Goal: Submit feedback/report problem: Submit feedback/report problem

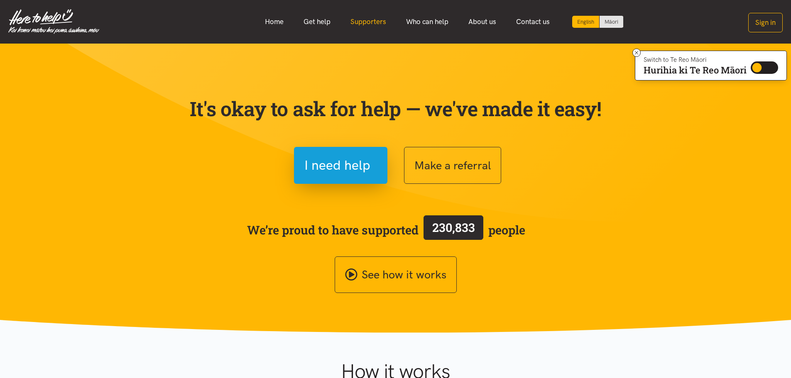
click at [369, 17] on link "Supporters" at bounding box center [368, 22] width 56 height 18
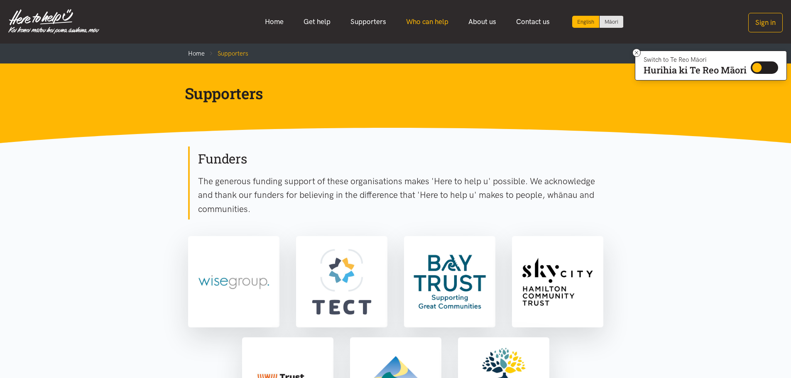
click at [444, 19] on link "Who can help" at bounding box center [427, 22] width 62 height 18
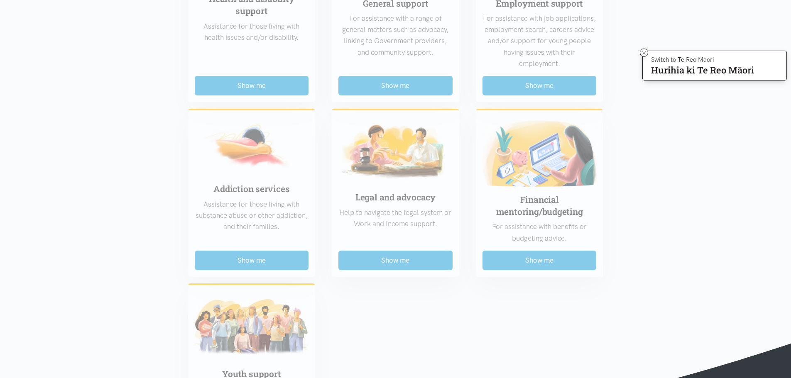
scroll to position [498, 0]
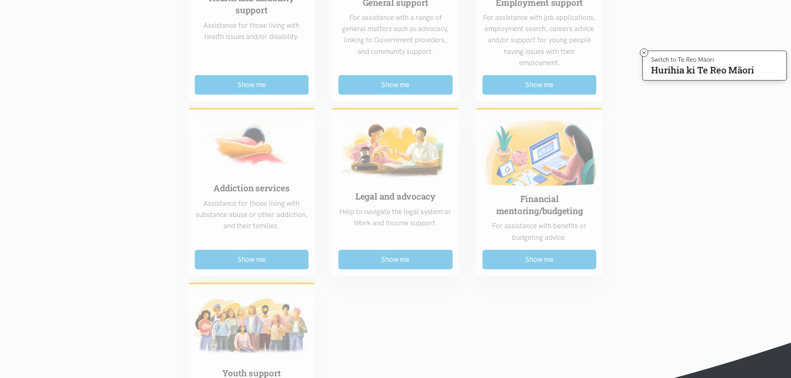
click at [260, 259] on div "Food support For emergency cases only – will include essential non-perishable f…" at bounding box center [396, 90] width 432 height 718
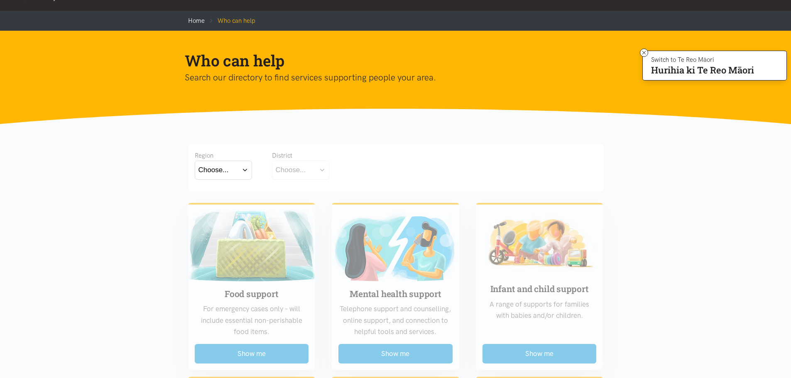
scroll to position [0, 0]
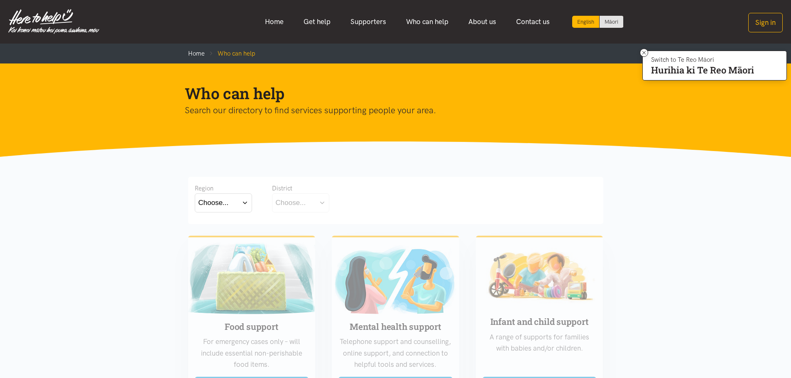
click at [222, 203] on div "Choose..." at bounding box center [213, 202] width 30 height 11
click at [218, 237] on label "Waikato" at bounding box center [223, 239] width 50 height 10
click at [0, 0] on input "Waikato" at bounding box center [0, 0] width 0 height 0
click at [303, 196] on button "Choose..." at bounding box center [313, 202] width 83 height 19
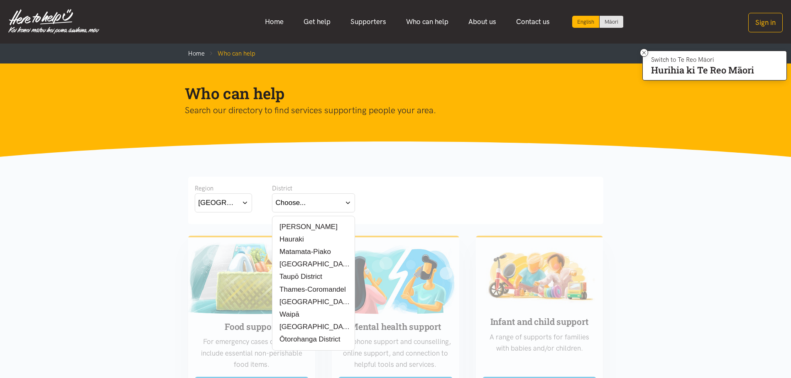
click at [297, 225] on label "[PERSON_NAME]" at bounding box center [307, 227] width 62 height 10
click at [0, 0] on input "[PERSON_NAME]" at bounding box center [0, 0] width 0 height 0
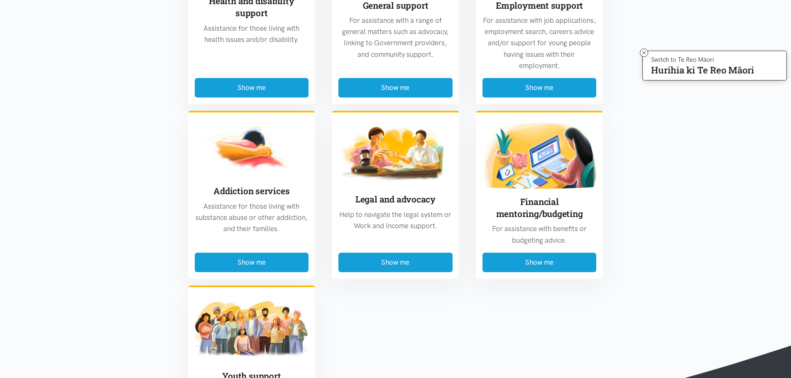
scroll to position [540, 0]
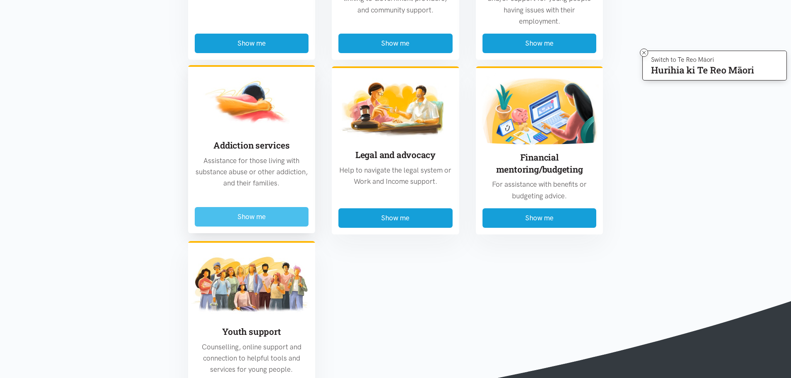
click at [214, 212] on button "Show me" at bounding box center [252, 217] width 114 height 20
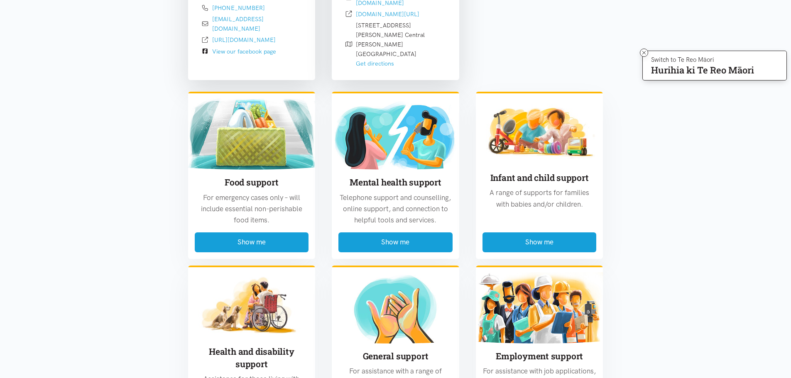
scroll to position [701, 0]
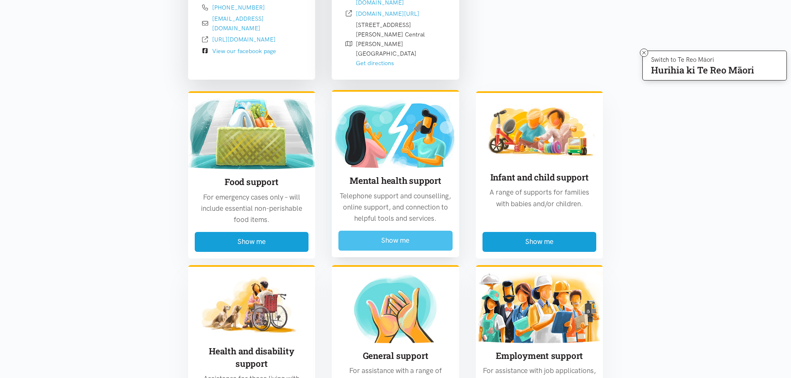
click at [400, 231] on button "Show me" at bounding box center [395, 241] width 114 height 20
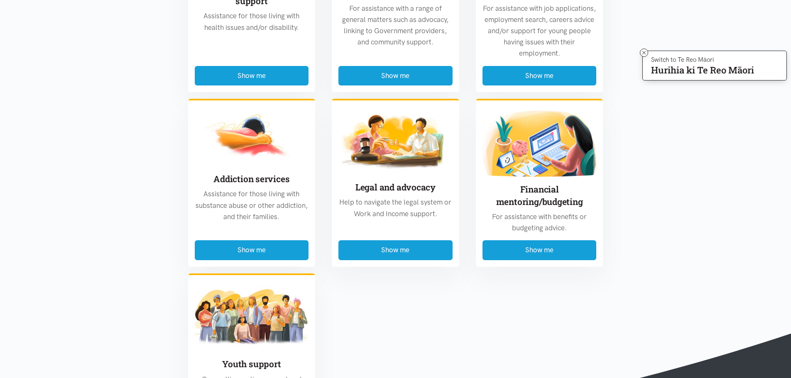
scroll to position [1904, 0]
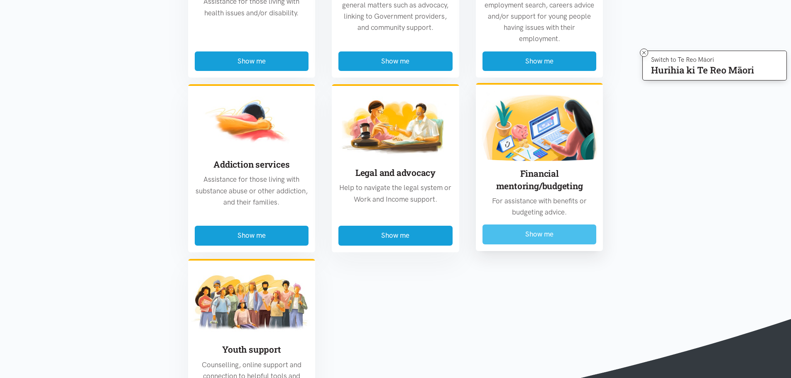
click at [536, 225] on button "Show me" at bounding box center [539, 235] width 114 height 20
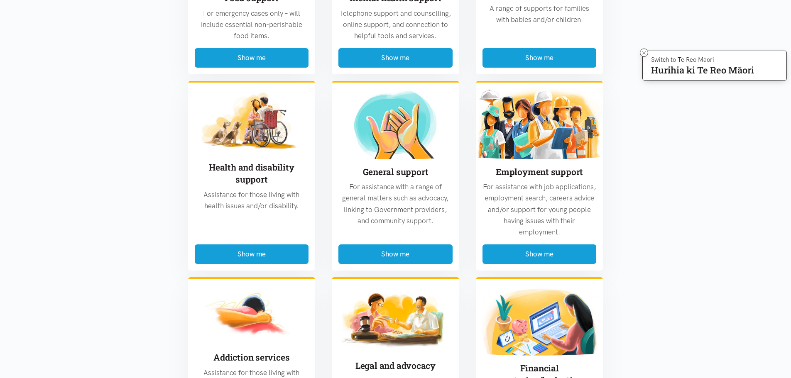
scroll to position [1411, 0]
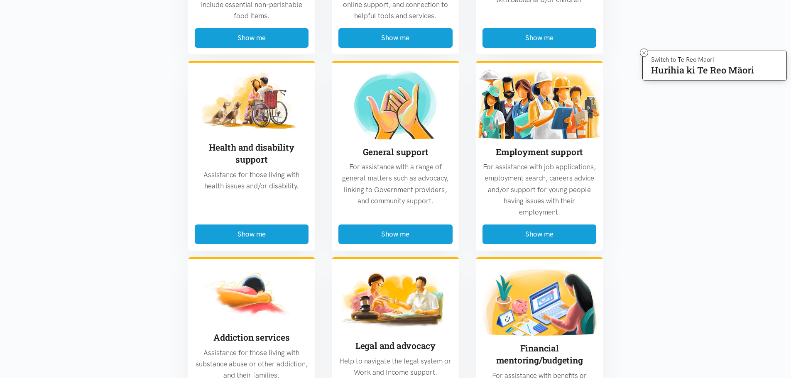
drag, startPoint x: 370, startPoint y: 172, endPoint x: 181, endPoint y: 178, distance: 189.3
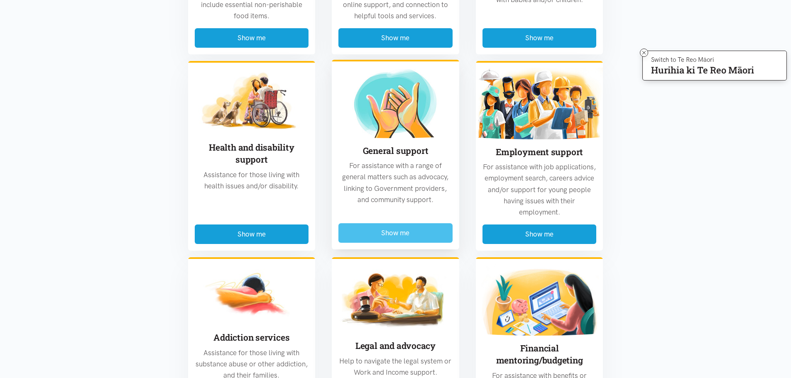
click at [356, 223] on button "Show me" at bounding box center [395, 233] width 114 height 20
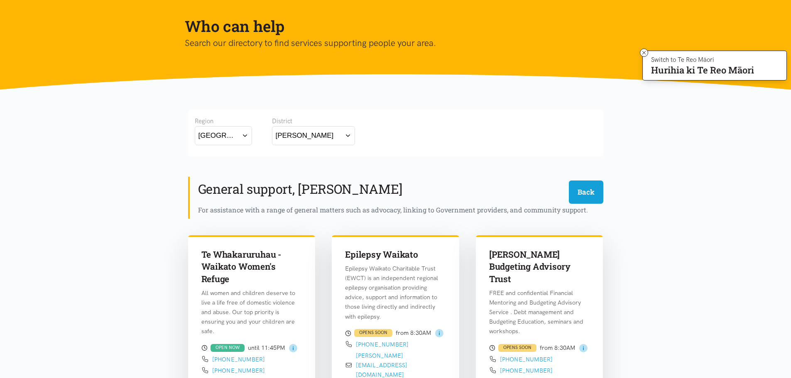
scroll to position [0, 0]
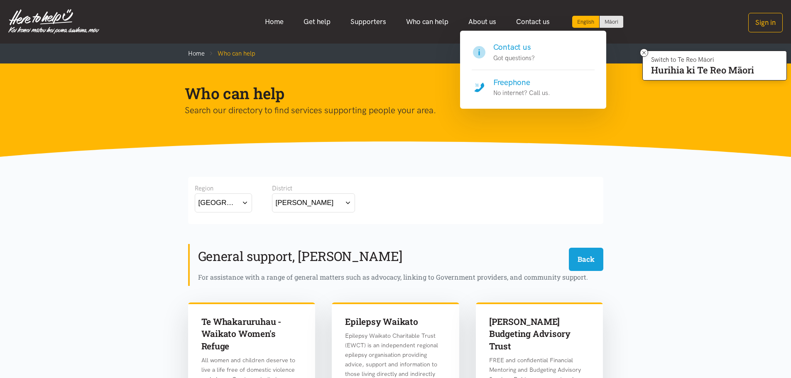
click at [522, 47] on h4 "Contact us" at bounding box center [514, 48] width 42 height 12
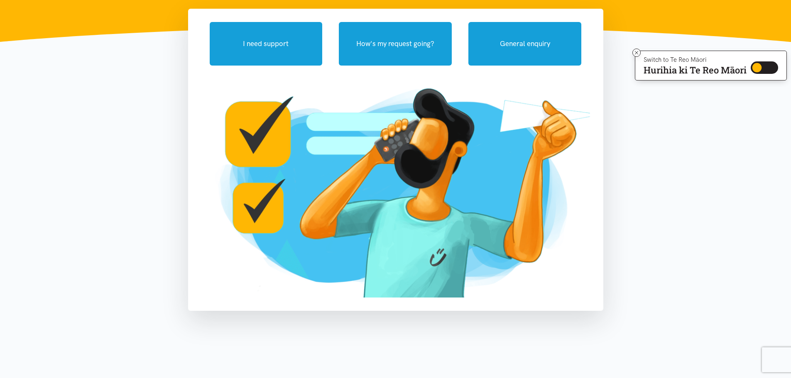
scroll to position [42, 0]
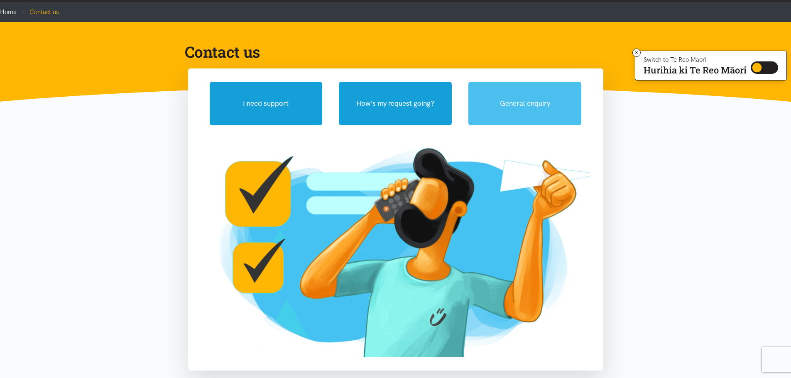
click at [500, 117] on button "General enquiry" at bounding box center [524, 104] width 113 height 44
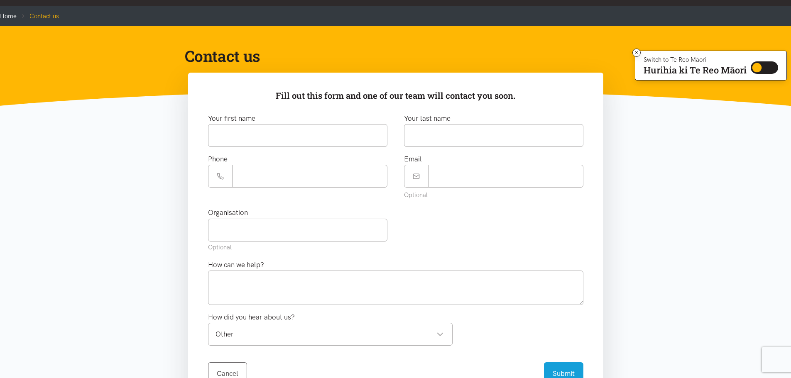
scroll to position [0, 0]
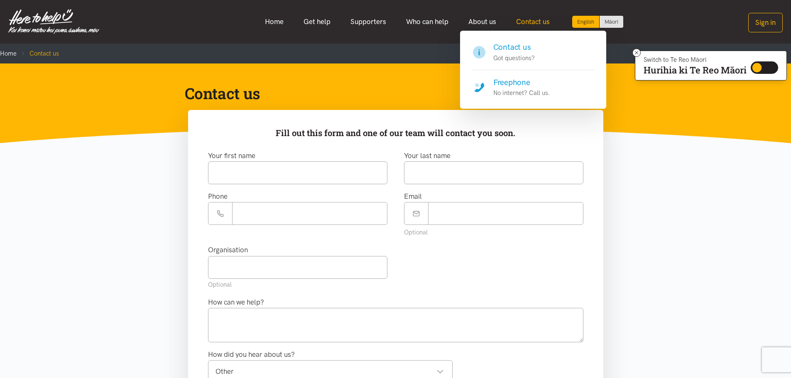
click at [540, 24] on link "Contact us" at bounding box center [533, 22] width 54 height 18
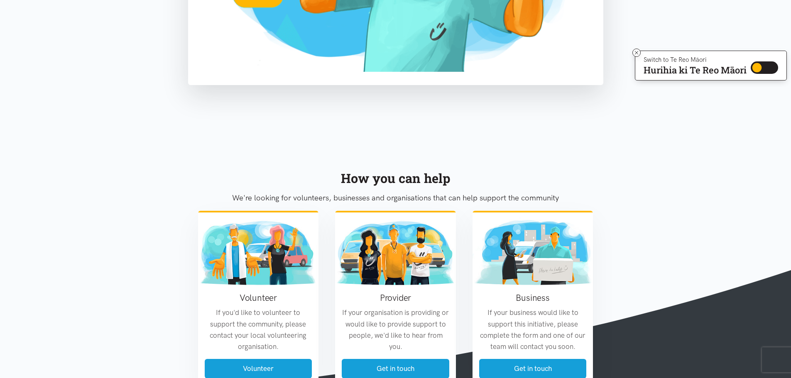
scroll to position [664, 0]
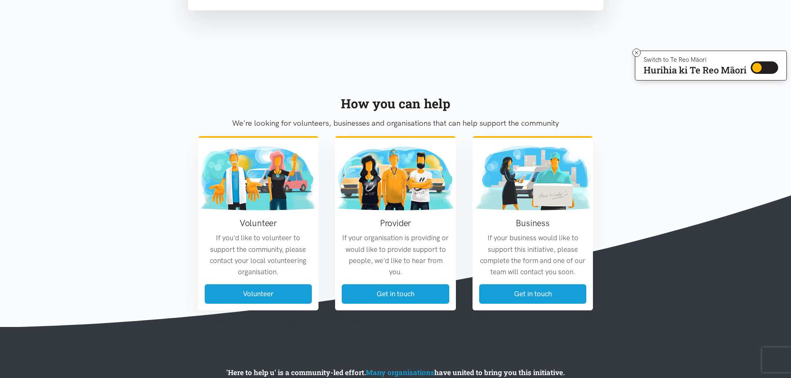
click at [390, 312] on div "Volunteer If you'd like to volunteer to support the community, please contact y…" at bounding box center [396, 226] width 412 height 181
click at [400, 295] on link "Get in touch" at bounding box center [395, 293] width 107 height 20
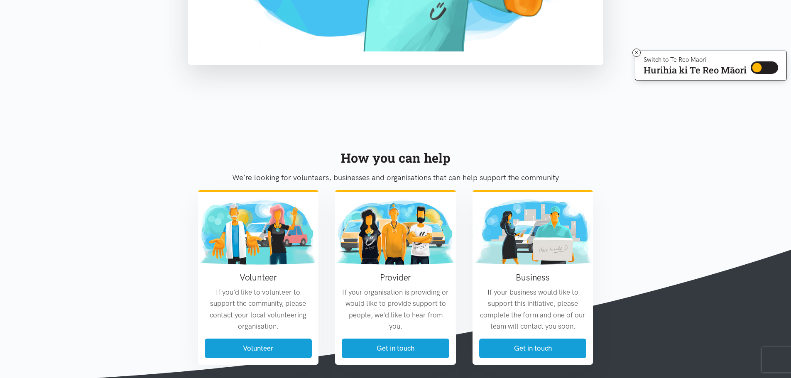
scroll to position [374, 0]
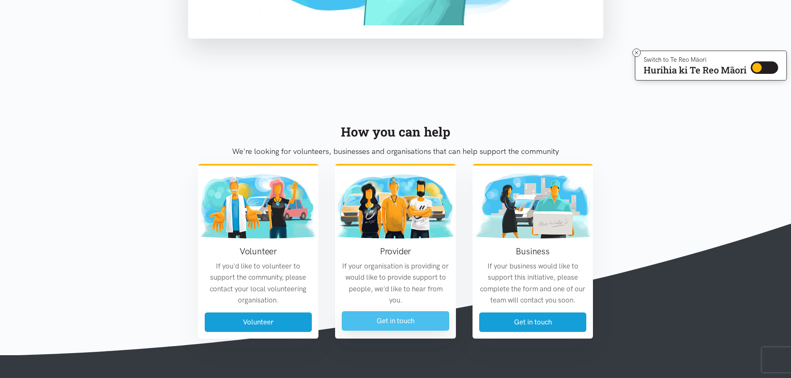
click at [412, 322] on link "Get in touch" at bounding box center [395, 321] width 107 height 20
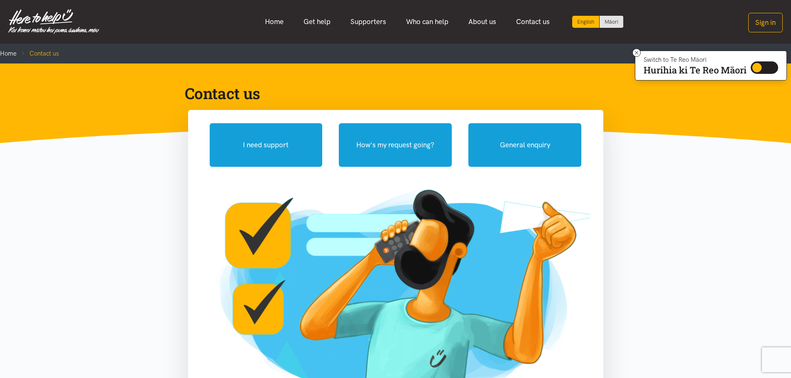
click at [512, 168] on div "I need support How's my request going? General enquiry Fill out this form and o…" at bounding box center [395, 261] width 415 height 302
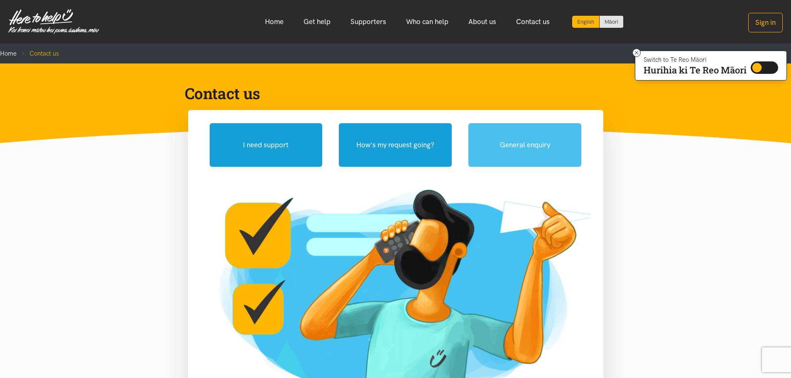
click at [515, 156] on button "General enquiry" at bounding box center [524, 145] width 113 height 44
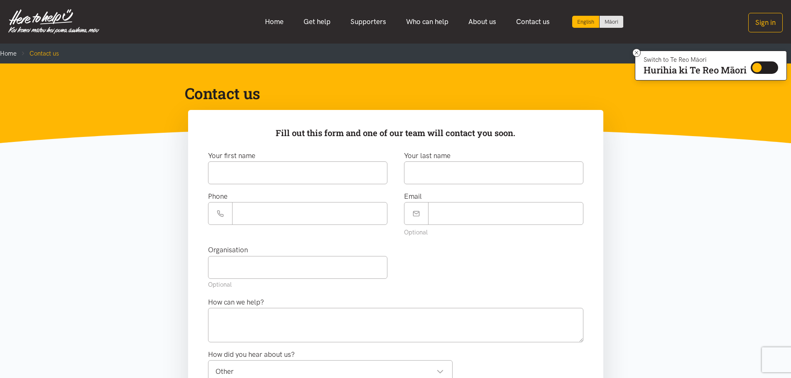
click at [243, 185] on div "Your first name" at bounding box center [298, 170] width 196 height 41
click at [252, 179] on input "text" at bounding box center [297, 172] width 179 height 23
type input "***"
click at [503, 158] on div "Your last name" at bounding box center [493, 167] width 179 height 34
click at [506, 182] on input "text" at bounding box center [493, 172] width 179 height 23
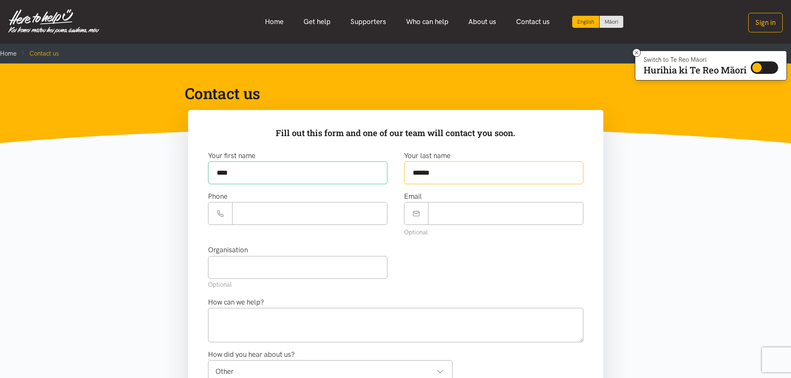
type input "******"
click at [298, 211] on input "Phone number" at bounding box center [309, 213] width 155 height 23
type input "**********"
click at [543, 213] on input "Email" at bounding box center [505, 213] width 155 height 23
type input "**********"
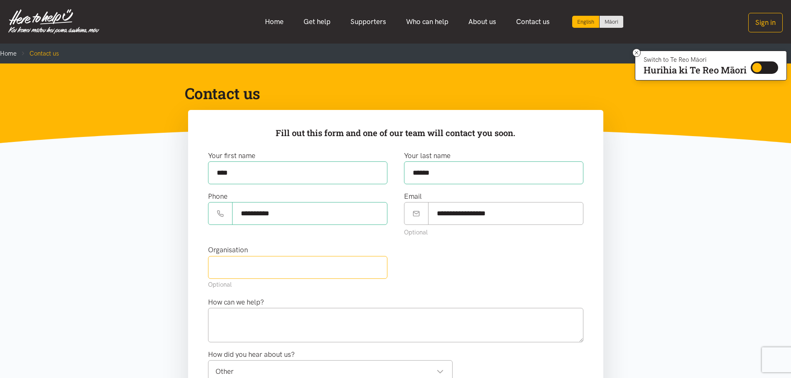
click at [228, 263] on input "text" at bounding box center [297, 267] width 179 height 23
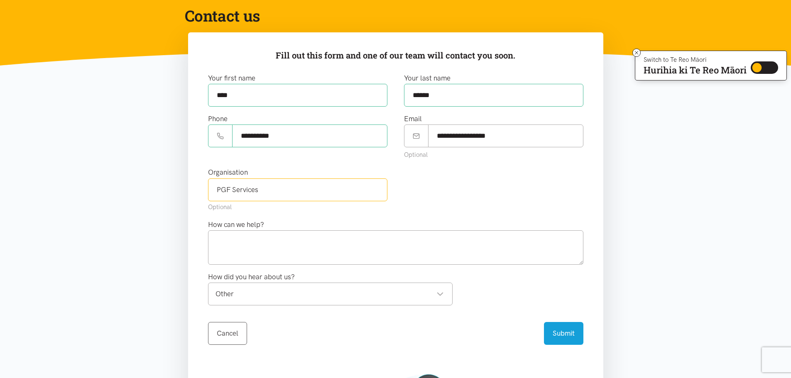
scroll to position [83, 0]
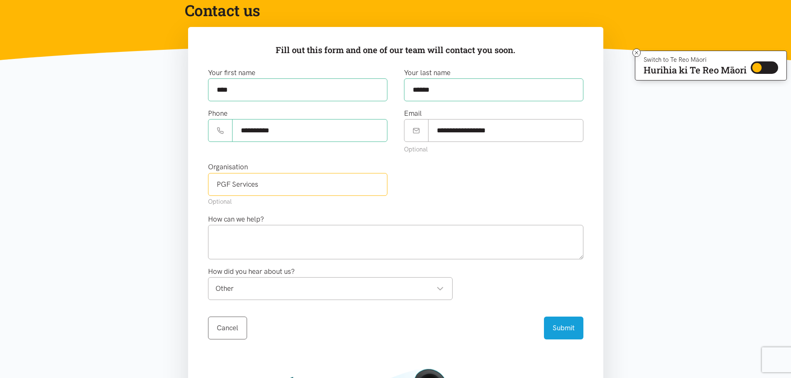
type input "PGF Services"
click at [337, 235] on textarea at bounding box center [395, 242] width 375 height 34
type textarea "I"
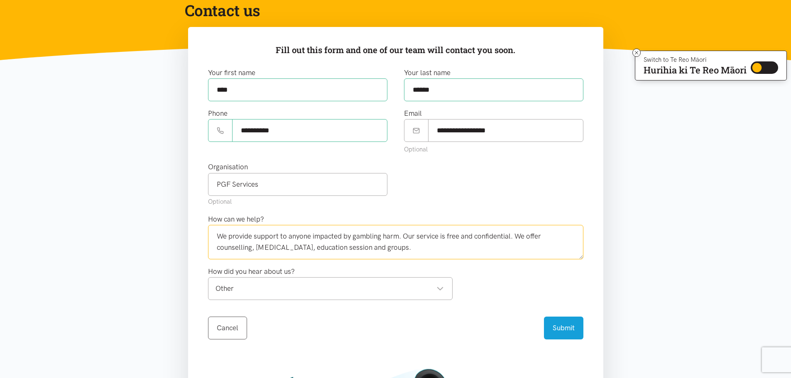
click at [403, 288] on div "Other" at bounding box center [329, 288] width 228 height 11
type textarea "We provide support to anyone impacted by gambling harm. Our service is free and…"
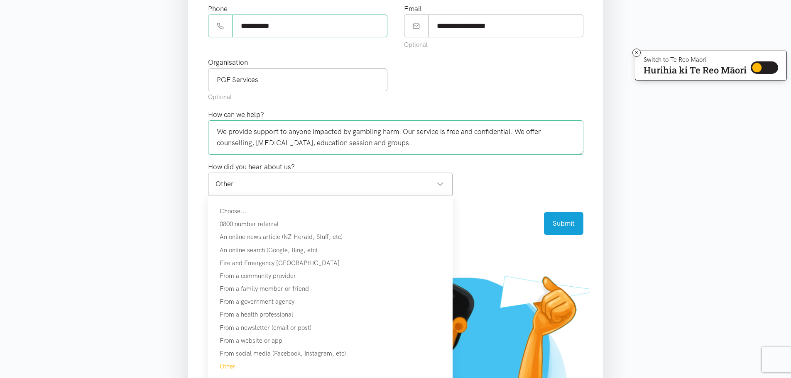
scroll to position [208, 0]
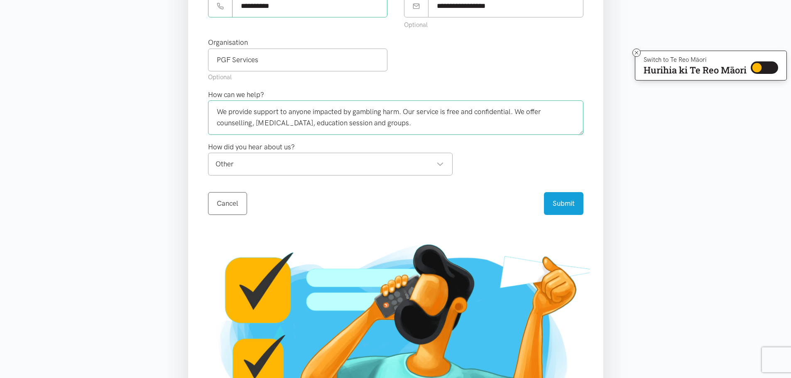
click at [233, 347] on div "I need support How's my request going? General enquiry Fill out this form and o…" at bounding box center [395, 184] width 415 height 564
click at [550, 202] on button "Submit" at bounding box center [563, 202] width 39 height 23
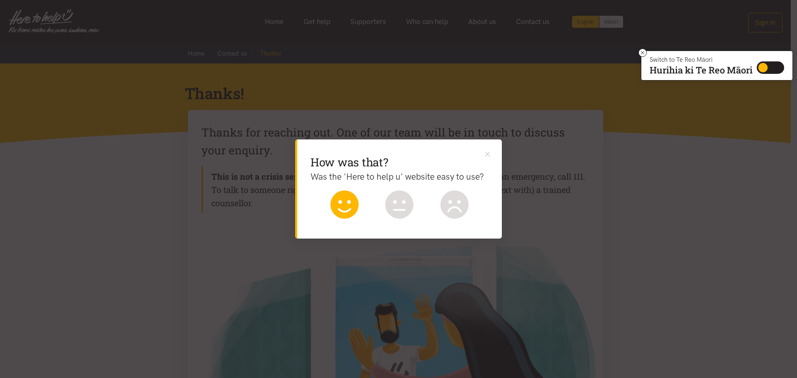
click at [334, 207] on icon at bounding box center [344, 204] width 28 height 28
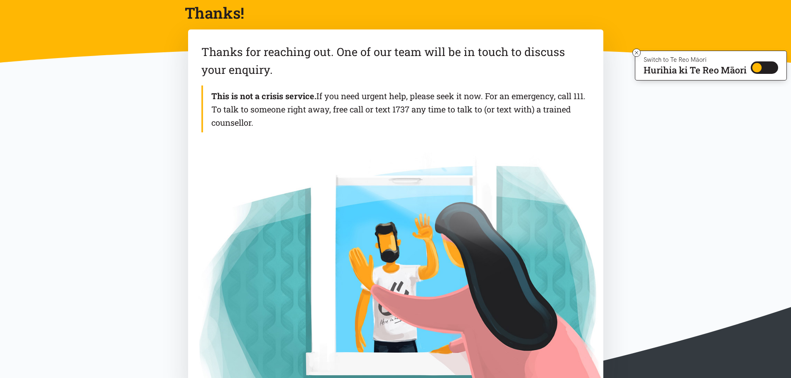
scroll to position [47, 0]
